Goal: Use online tool/utility: Utilize a website feature to perform a specific function

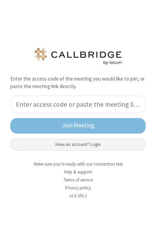
click at [82, 145] on button "Have an account? Login" at bounding box center [78, 145] width 136 height 12
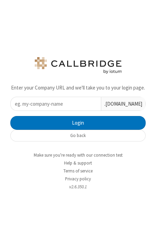
click at [86, 102] on input "text" at bounding box center [56, 103] width 90 height 13
type input "iotum"
click at [10, 116] on button "Login" at bounding box center [78, 123] width 136 height 14
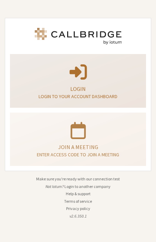
click at [94, 82] on div "Login Login to your account dashboard" at bounding box center [78, 81] width 129 height 48
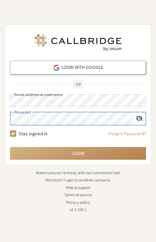
click at [10, 147] on button "Login" at bounding box center [78, 153] width 136 height 13
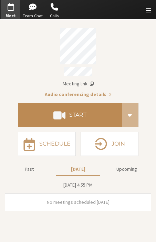
click at [79, 124] on button "Start" at bounding box center [70, 115] width 104 height 24
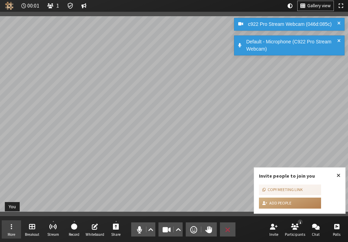
click at [11, 225] on span "Open menu" at bounding box center [11, 227] width 1 height 8
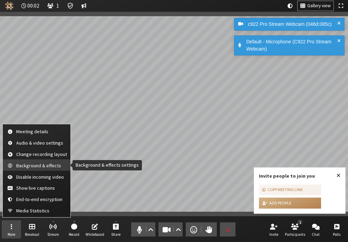
click at [41, 166] on span "Background & effects" at bounding box center [41, 165] width 51 height 5
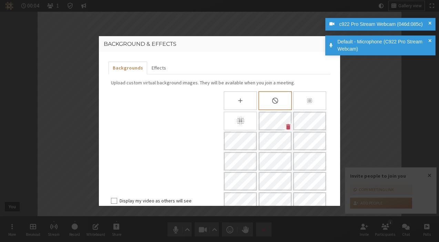
click at [347, 136] on div "Background & effects Backgrounds Effects Upload custom virtual background image…" at bounding box center [219, 121] width 439 height 242
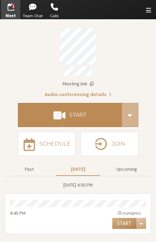
click at [83, 103] on button "Start" at bounding box center [70, 115] width 104 height 24
